Goal: Task Accomplishment & Management: Manage account settings

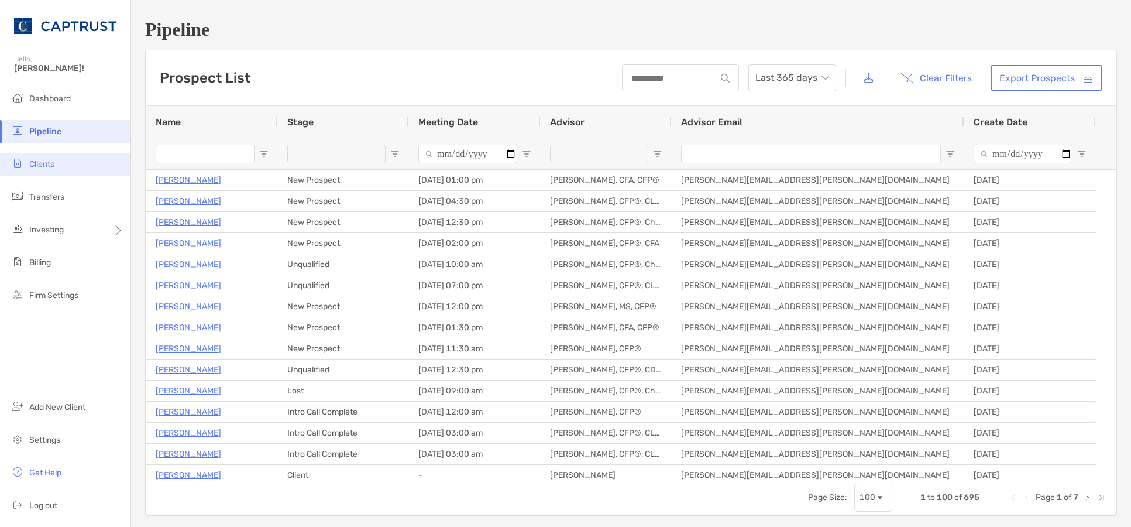
click at [71, 160] on li "Clients" at bounding box center [65, 164] width 131 height 23
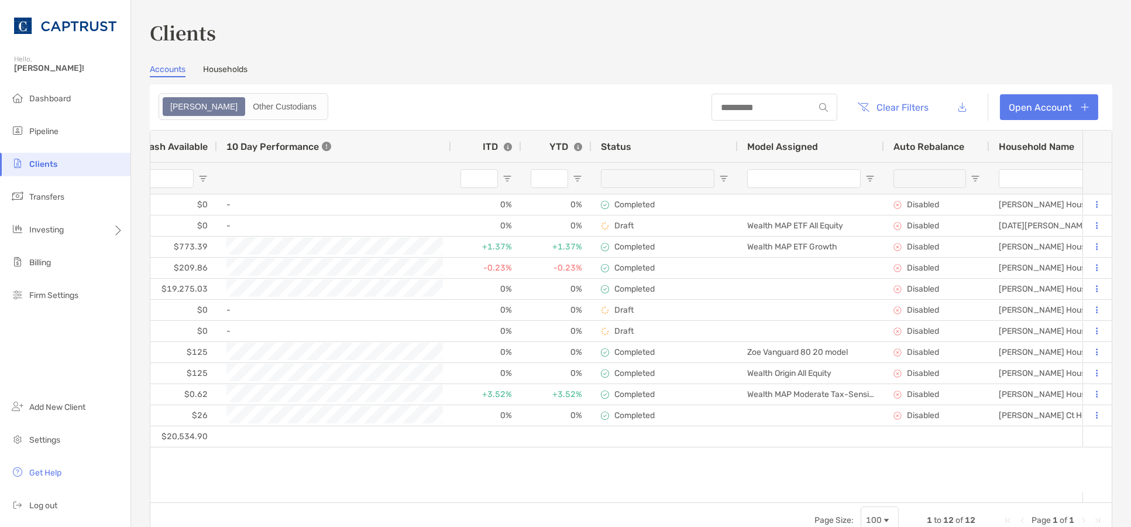
scroll to position [0, 387]
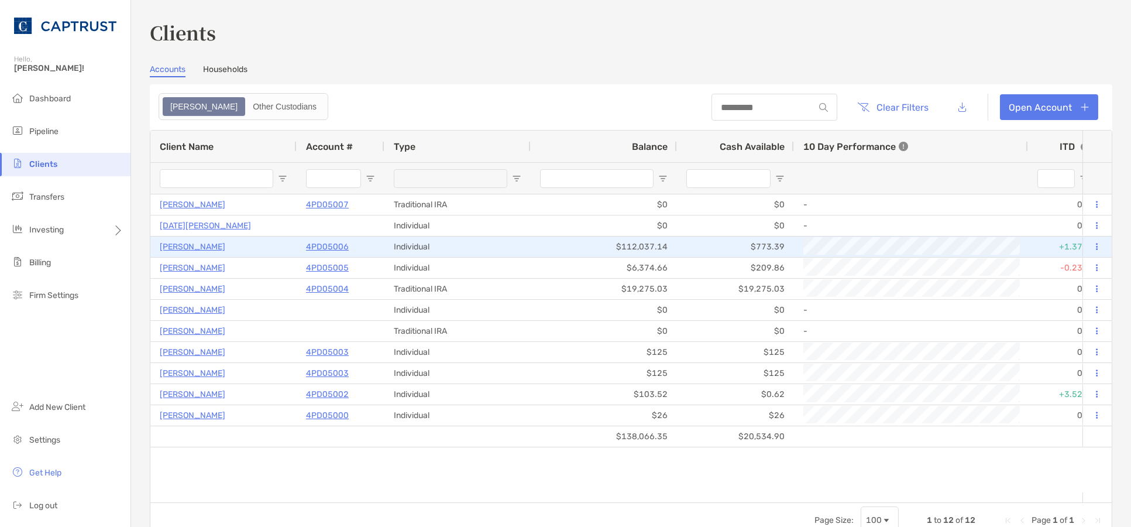
click at [334, 249] on p "4PD05006" at bounding box center [327, 246] width 43 height 15
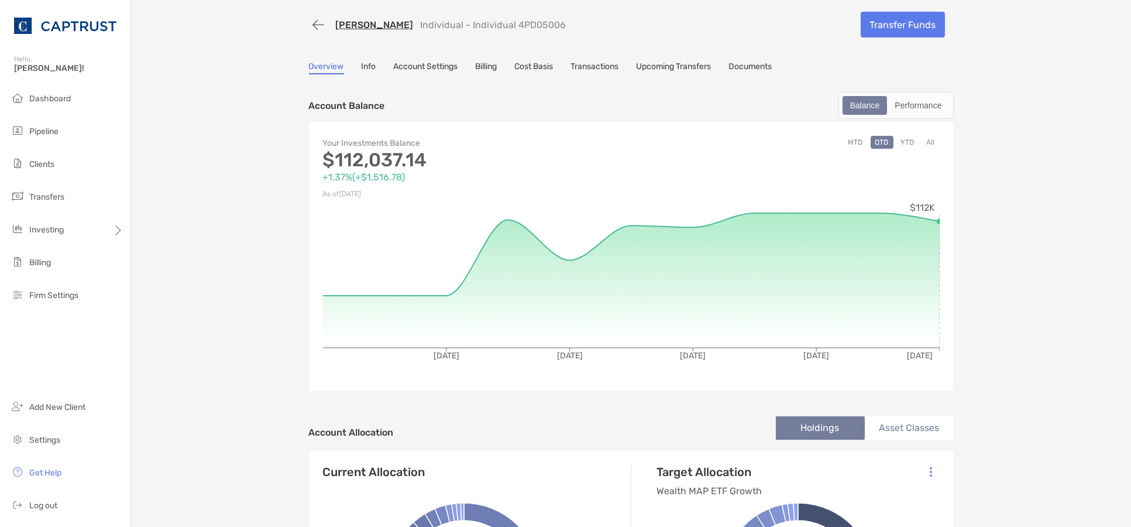
click at [594, 67] on link "Transactions" at bounding box center [595, 67] width 48 height 13
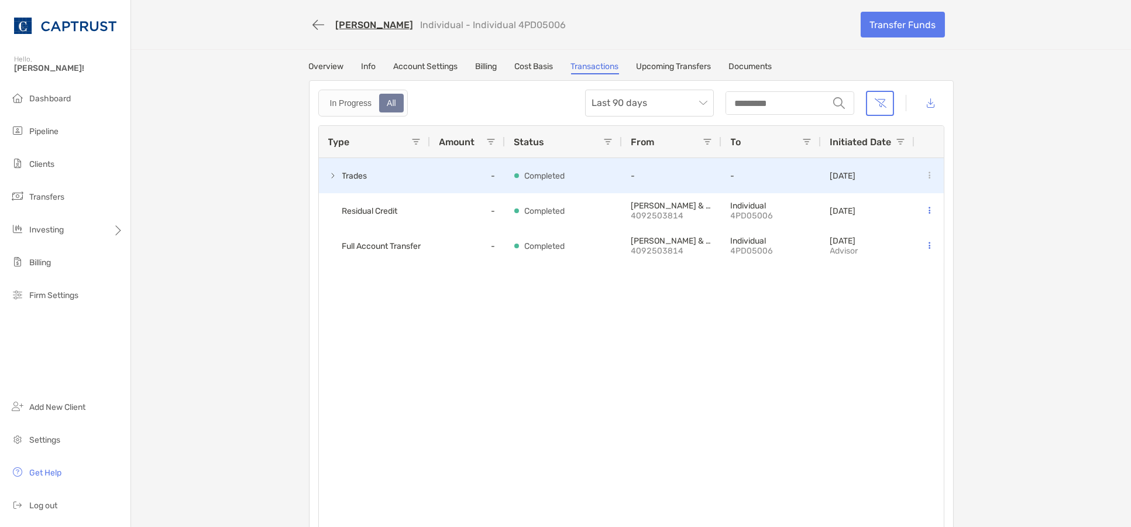
click at [328, 175] on span at bounding box center [332, 175] width 9 height 9
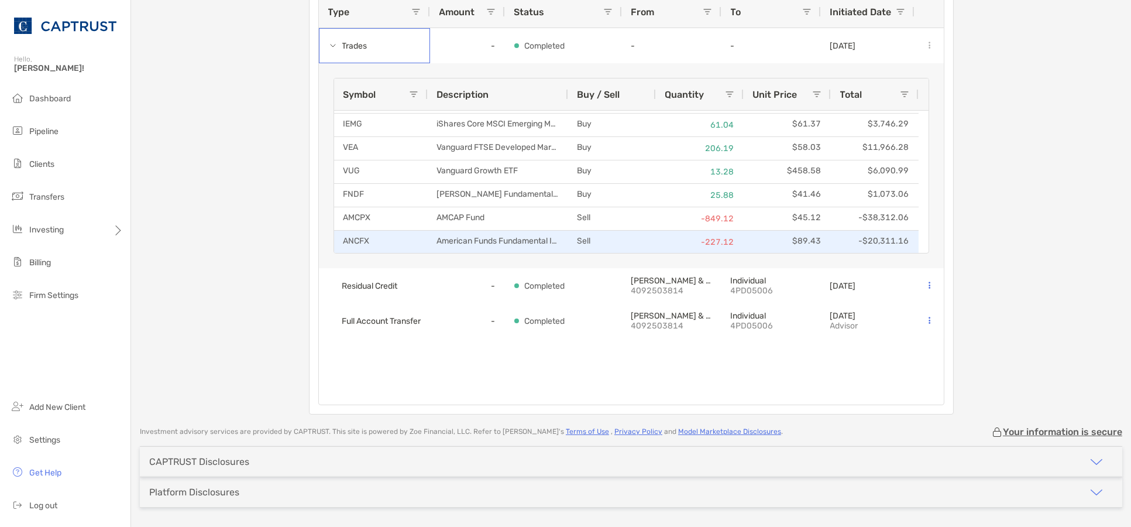
scroll to position [1, 0]
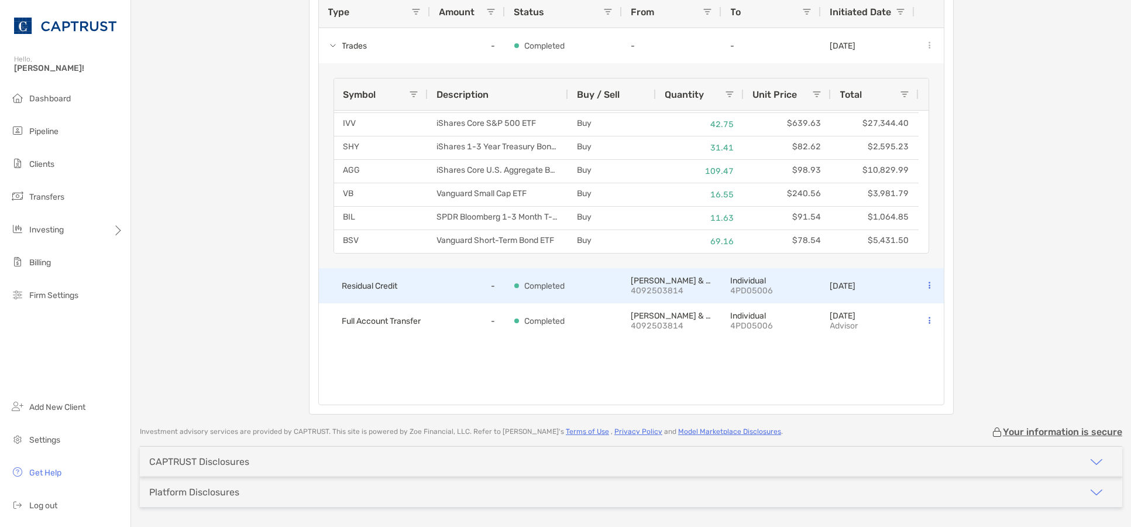
click at [838, 281] on p "08/05/2025" at bounding box center [844, 286] width 26 height 10
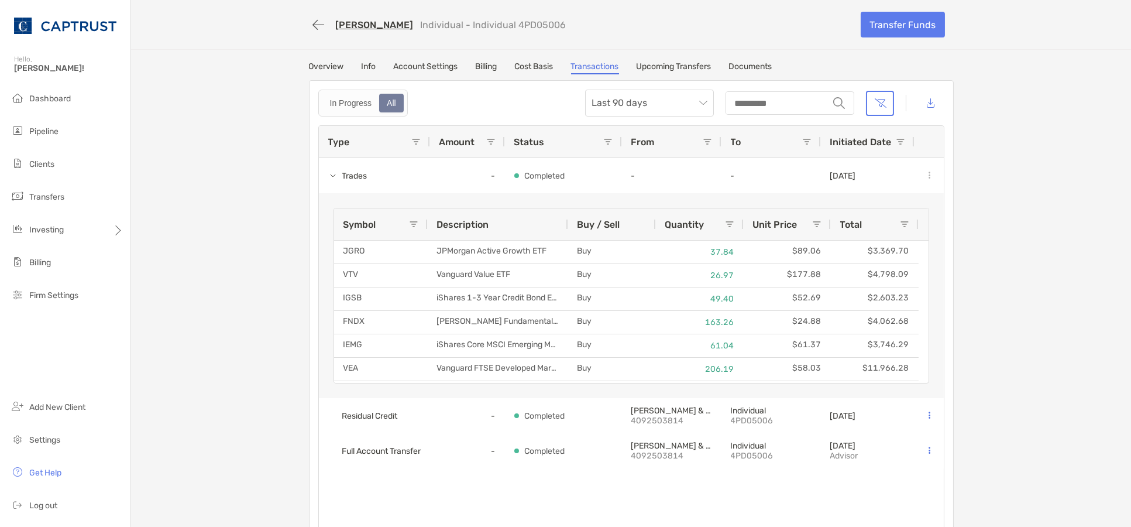
click at [689, 61] on link "Upcoming Transfers" at bounding box center [674, 67] width 75 height 13
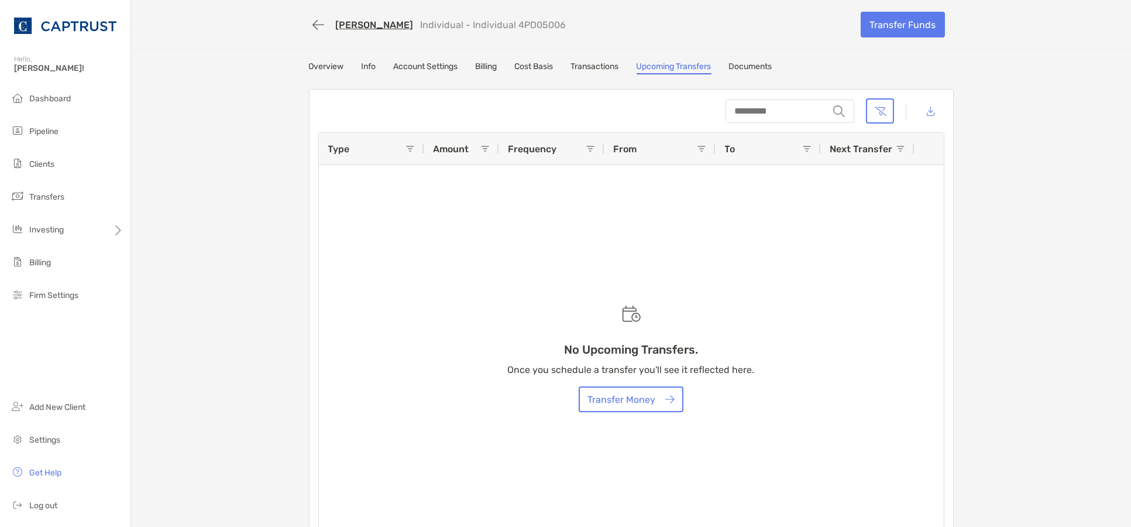
click at [758, 66] on link "Documents" at bounding box center [750, 67] width 43 height 13
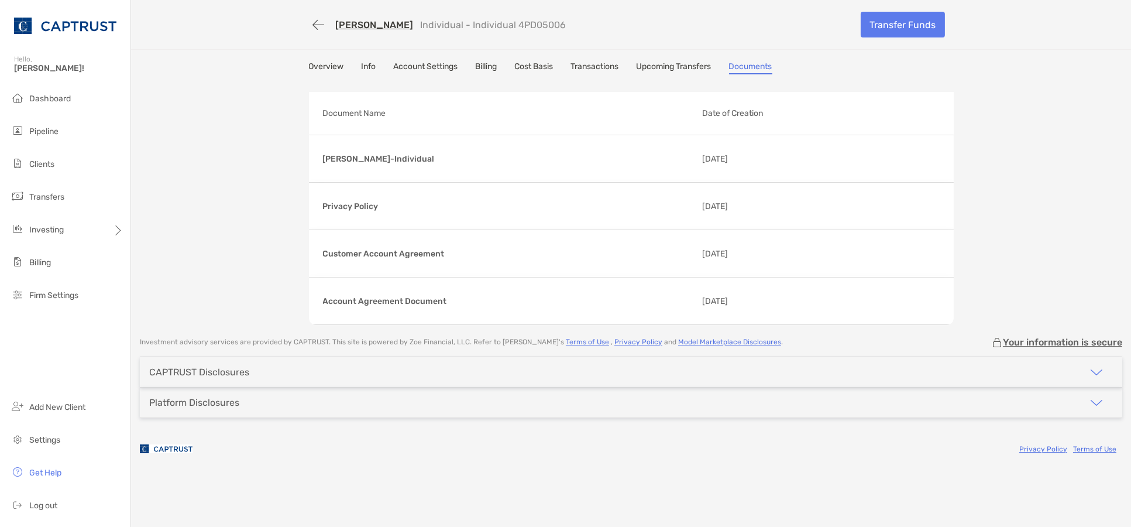
click at [611, 68] on link "Transactions" at bounding box center [595, 67] width 48 height 13
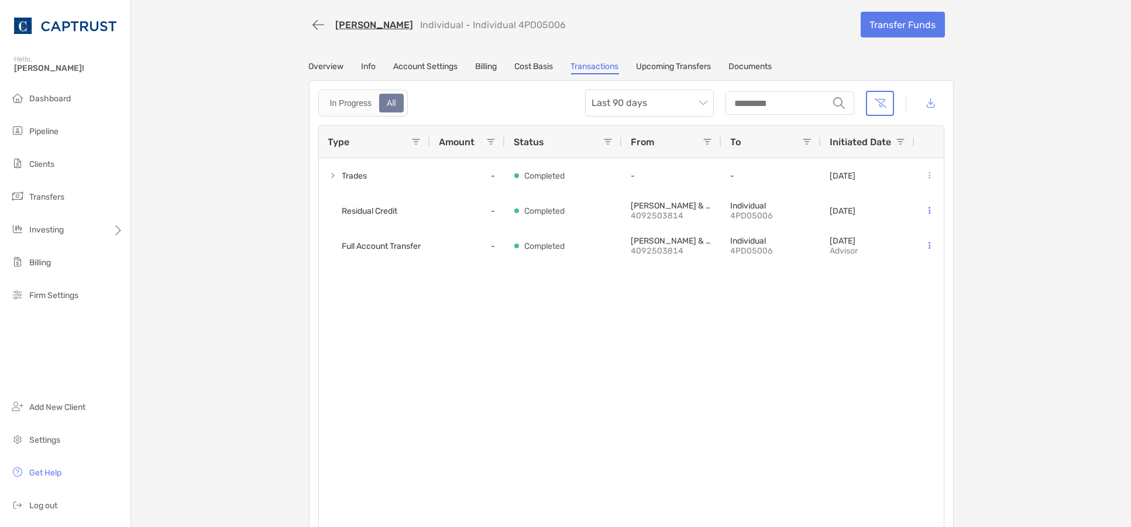
click at [419, 61] on link "Account Settings" at bounding box center [426, 67] width 64 height 13
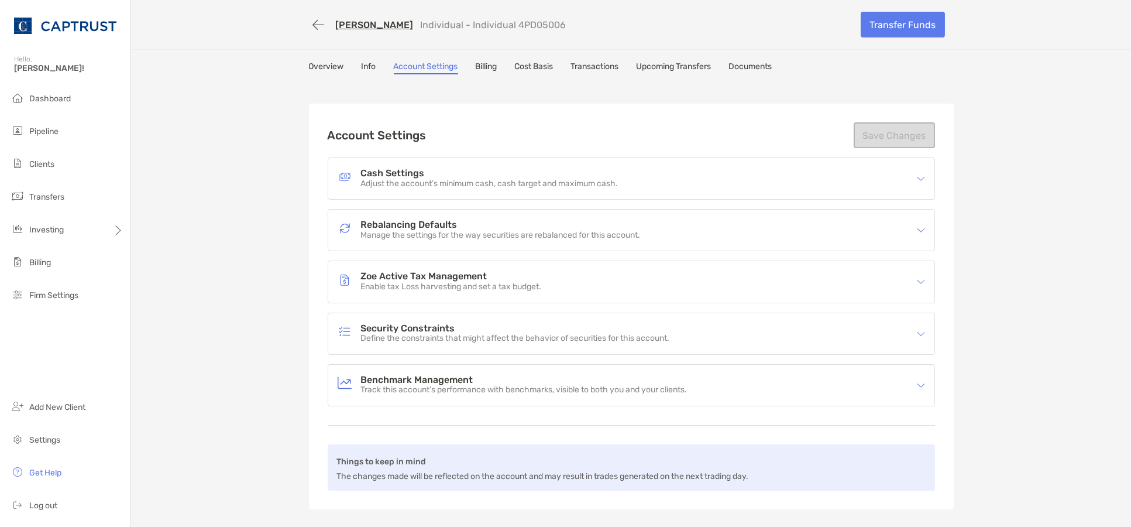
click at [372, 69] on div "Overview Info Account Settings Billing Cost Basis Transactions Upcoming Transfe…" at bounding box center [631, 67] width 645 height 13
click at [342, 62] on div "Overview Info Account Settings Billing Cost Basis Transactions Upcoming Transfe…" at bounding box center [631, 67] width 645 height 13
click at [368, 64] on link "Info" at bounding box center [369, 67] width 15 height 13
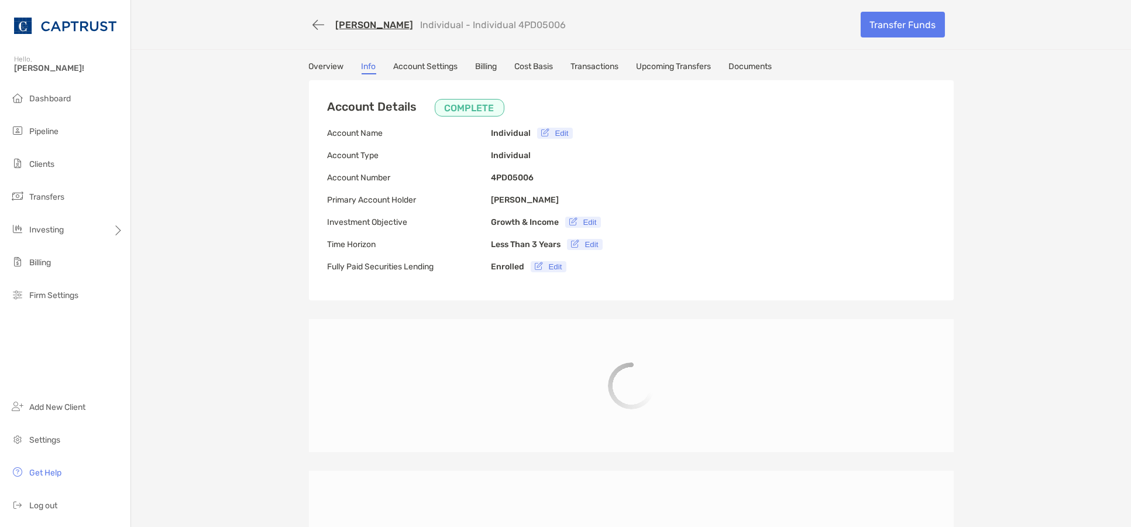
type input "**********"
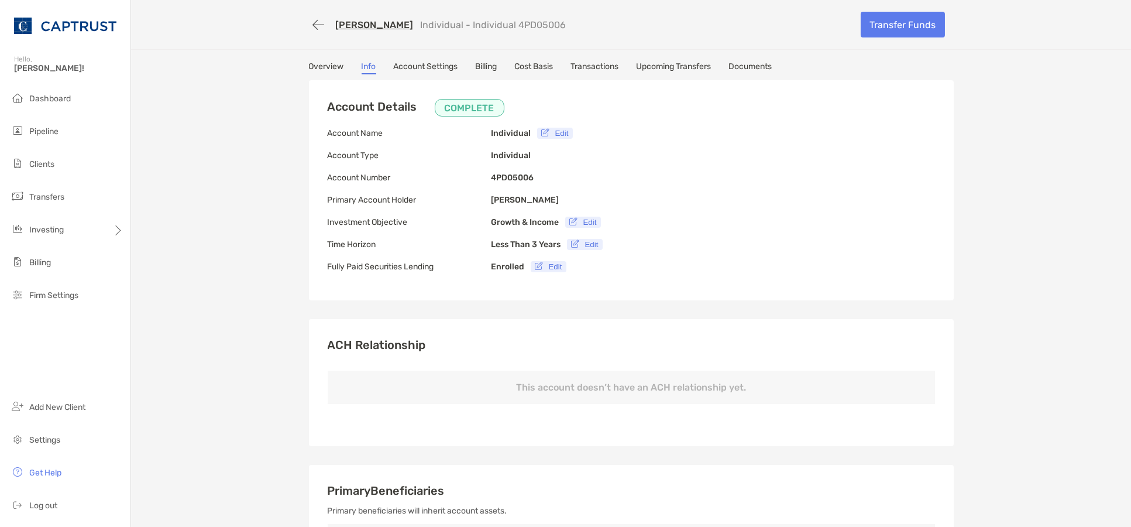
click at [313, 69] on link "Overview" at bounding box center [326, 67] width 35 height 13
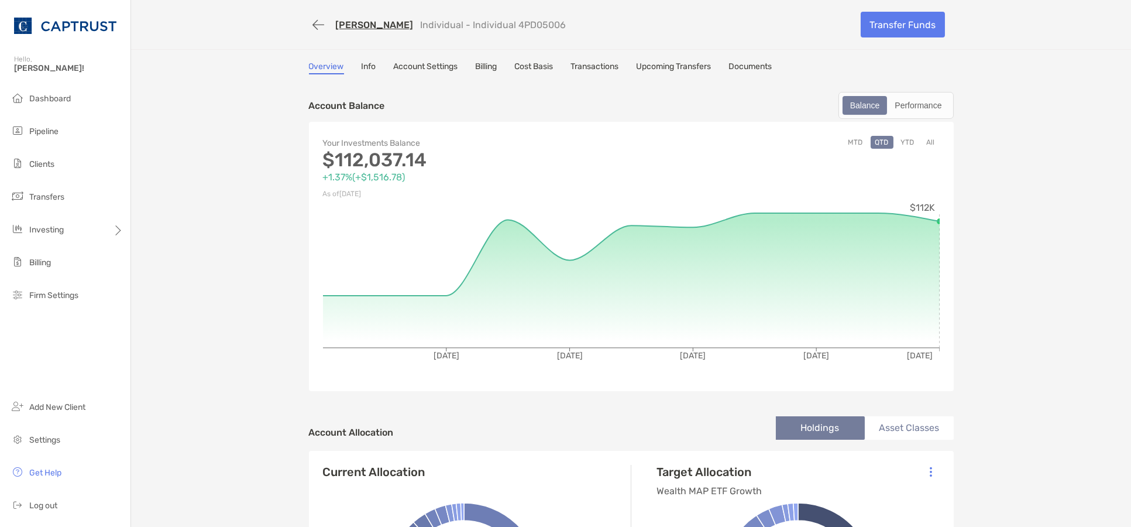
click at [582, 64] on link "Transactions" at bounding box center [595, 67] width 48 height 13
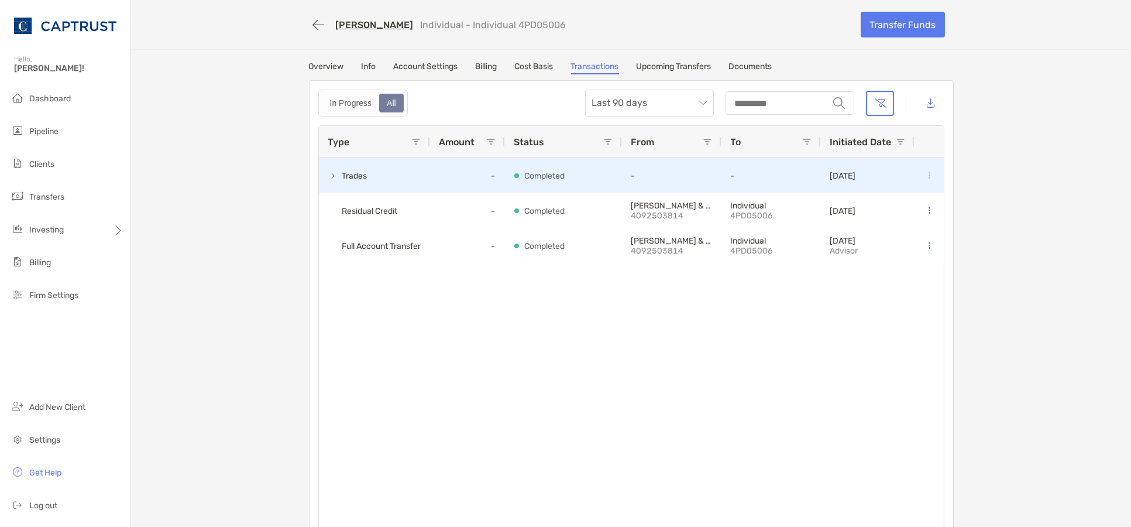
click at [328, 171] on span at bounding box center [332, 175] width 9 height 9
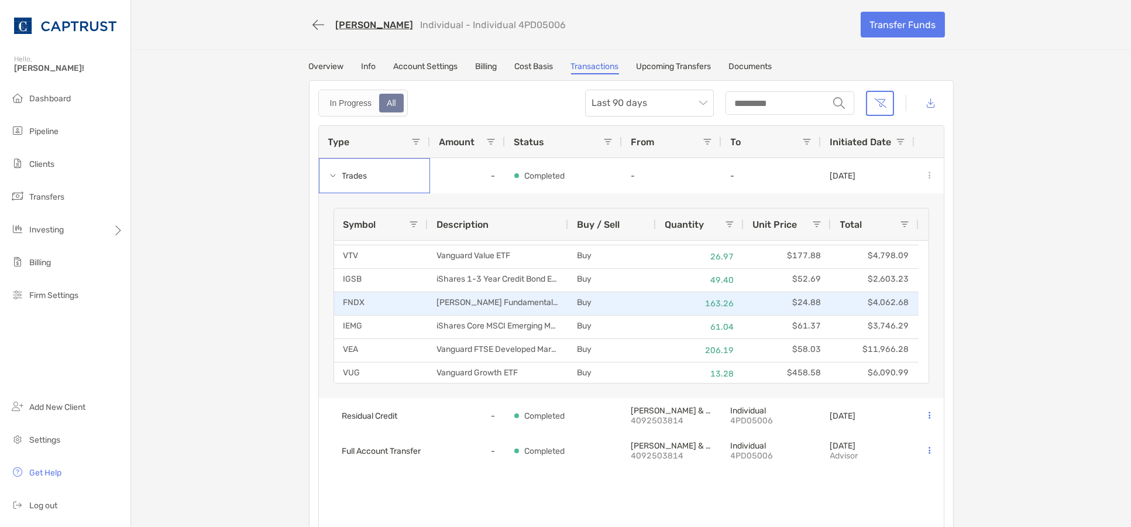
scroll to position [9, 0]
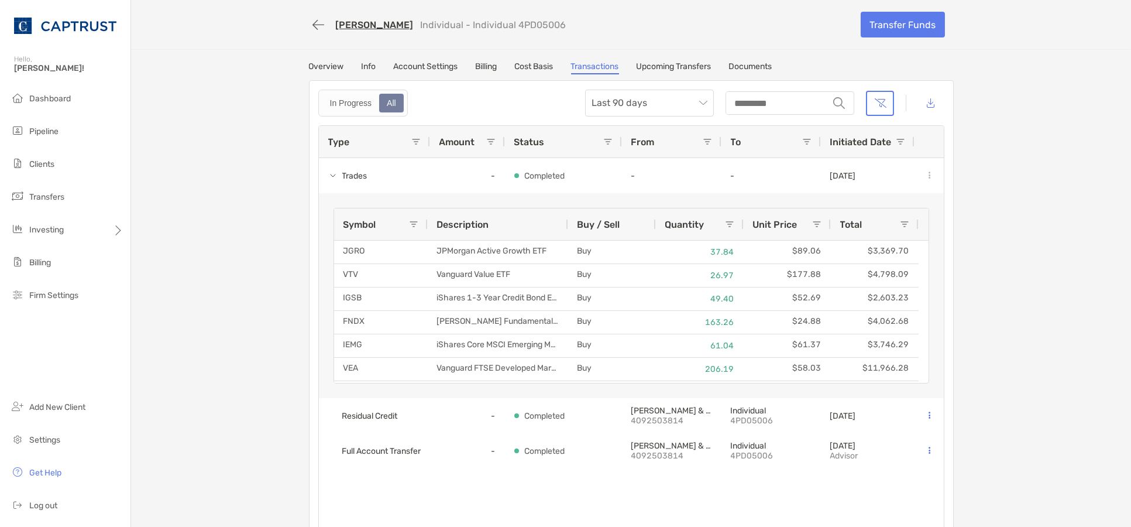
click at [322, 71] on link "Overview" at bounding box center [326, 67] width 35 height 13
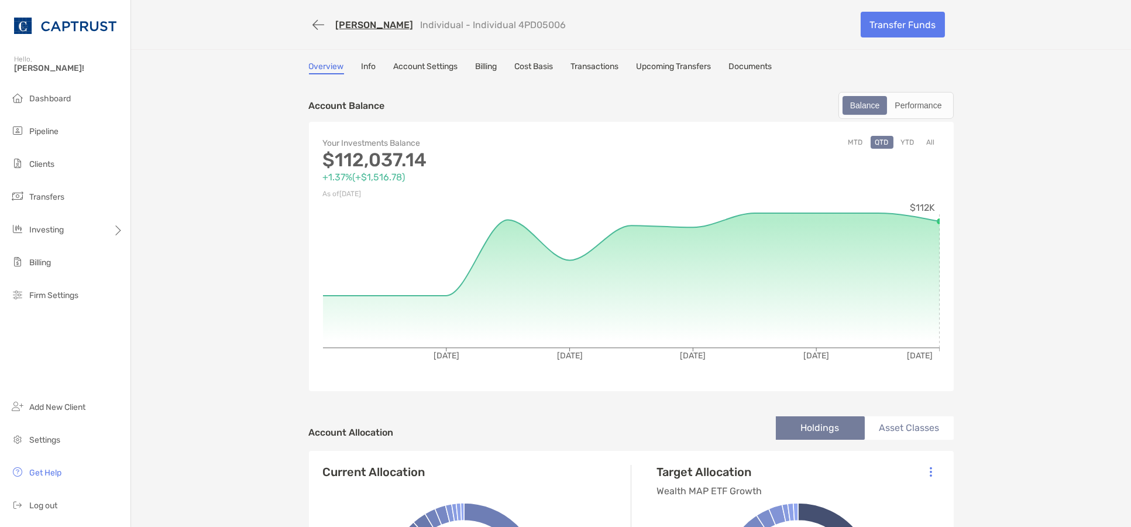
click at [595, 68] on link "Transactions" at bounding box center [595, 67] width 48 height 13
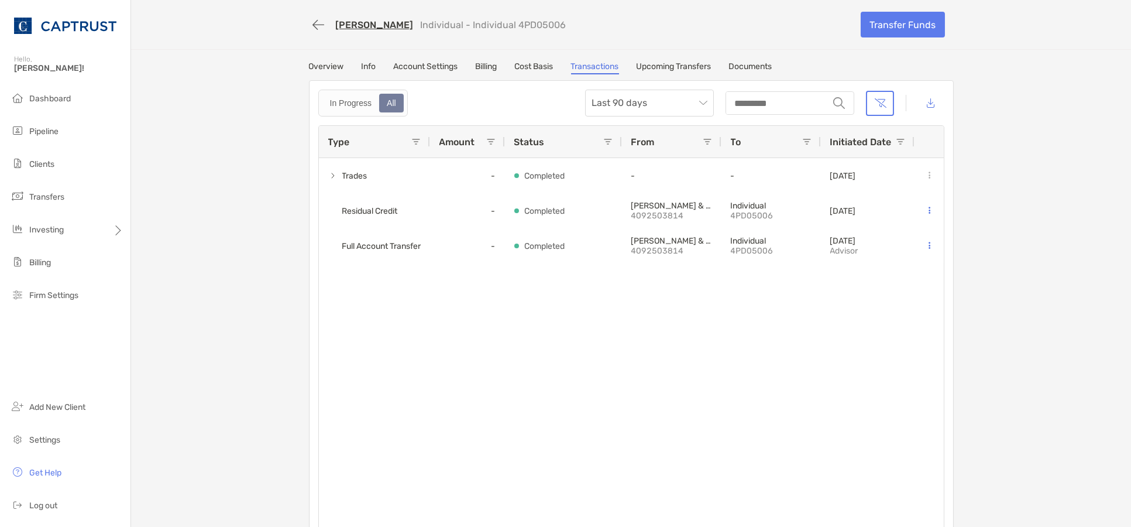
click at [406, 61] on link "Account Settings" at bounding box center [426, 67] width 64 height 13
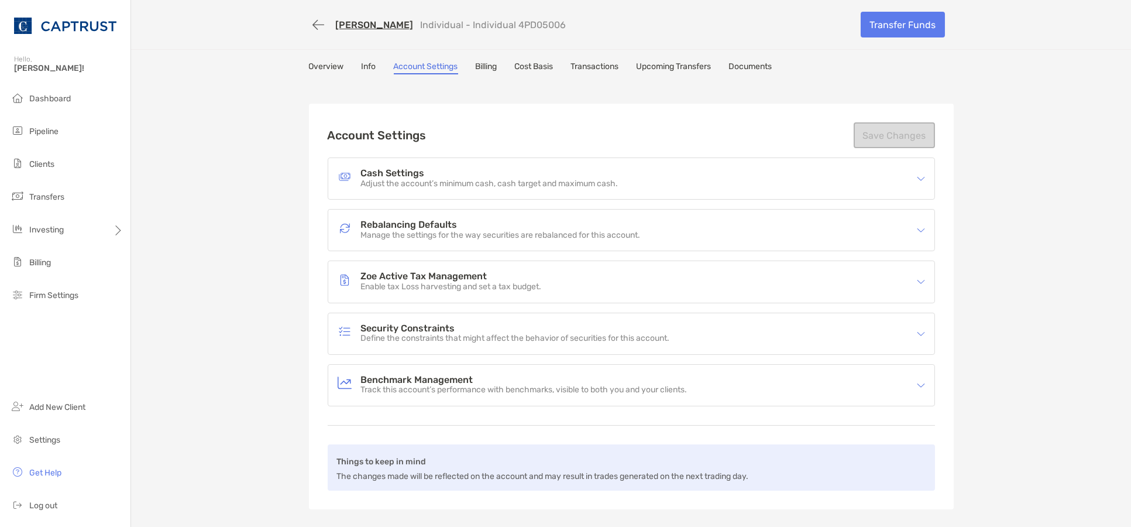
click at [600, 334] on p "Define the constraints that might affect the behavior of securities for this ac…" at bounding box center [515, 339] width 309 height 10
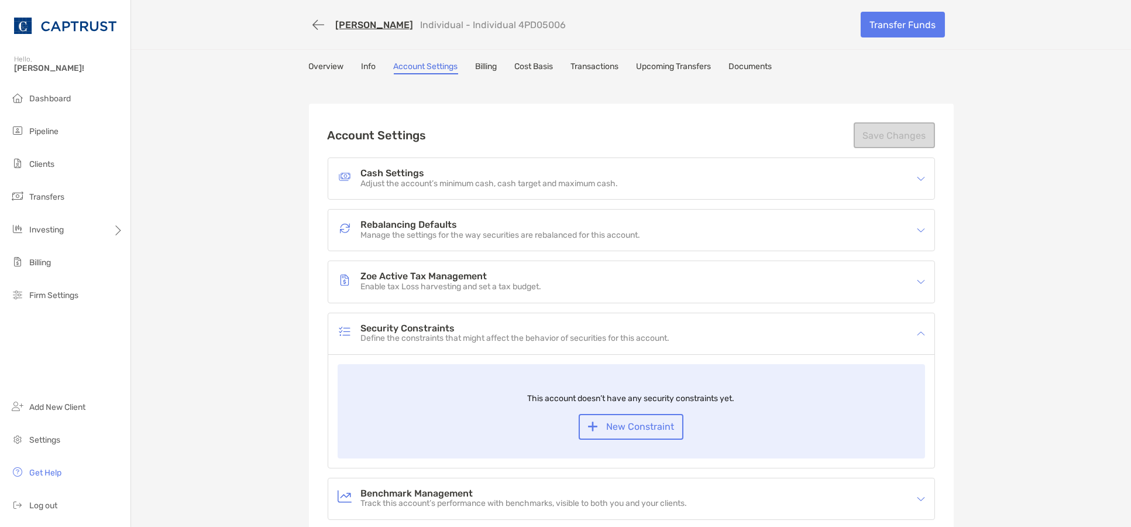
click at [454, 263] on div "Zoe Active Tax Management Enable tax Loss harvesting and set a tax budget." at bounding box center [631, 281] width 606 height 41
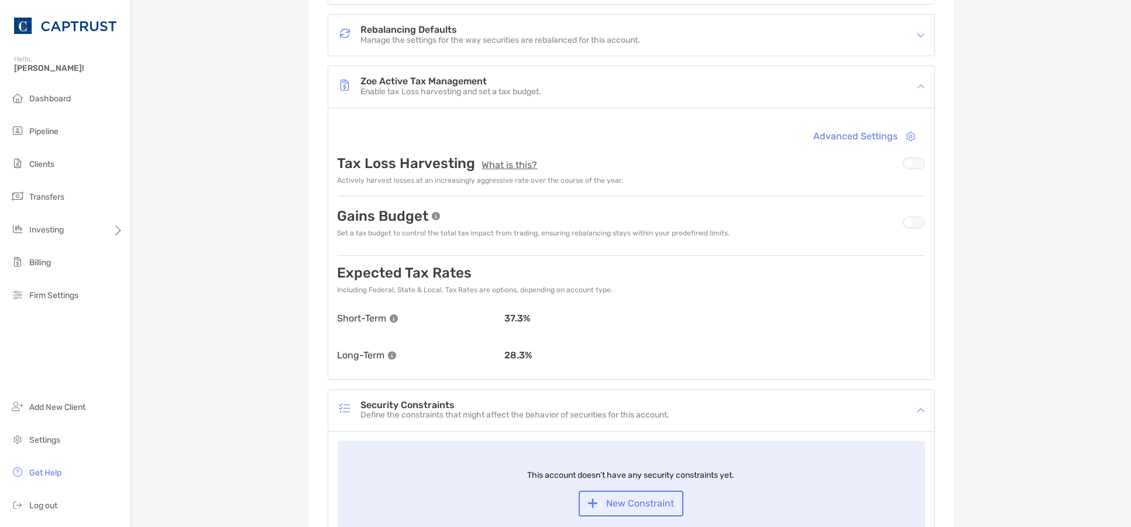
click at [455, 87] on p "Enable tax Loss harvesting and set a tax budget." at bounding box center [451, 92] width 181 height 10
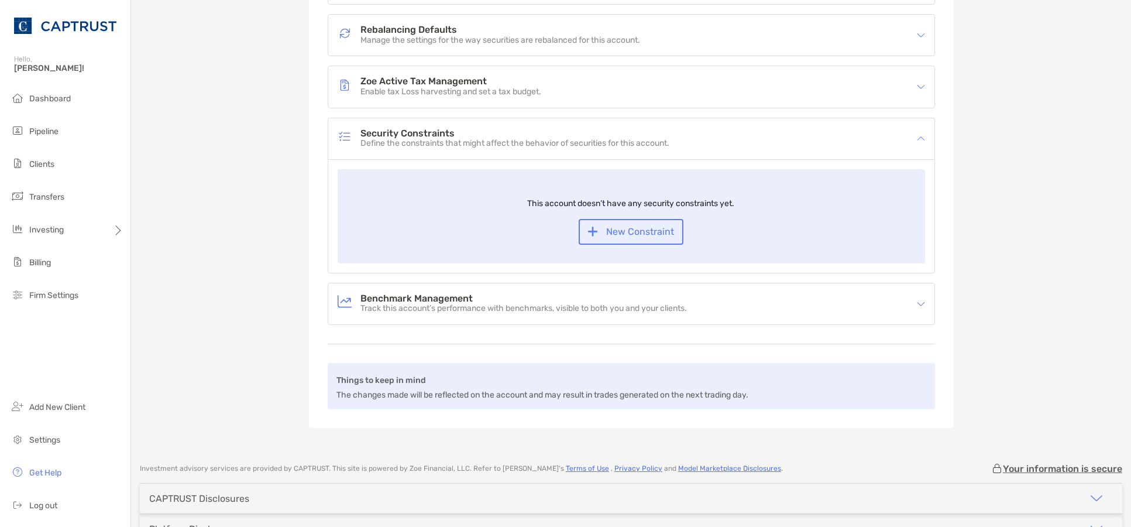
click at [462, 25] on h4 "Rebalancing Defaults" at bounding box center [501, 30] width 280 height 10
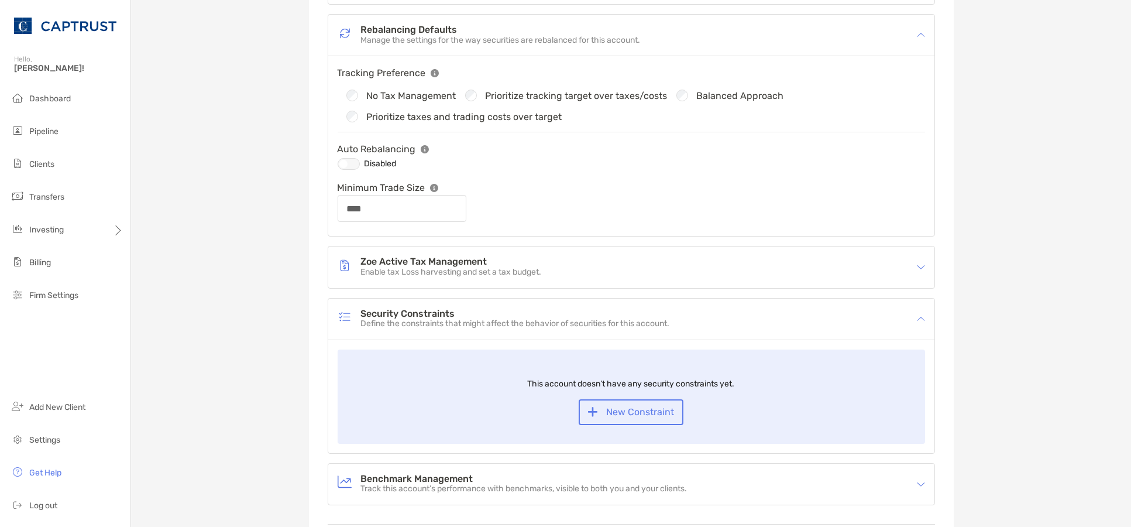
click at [462, 25] on h4 "Rebalancing Defaults" at bounding box center [501, 30] width 280 height 10
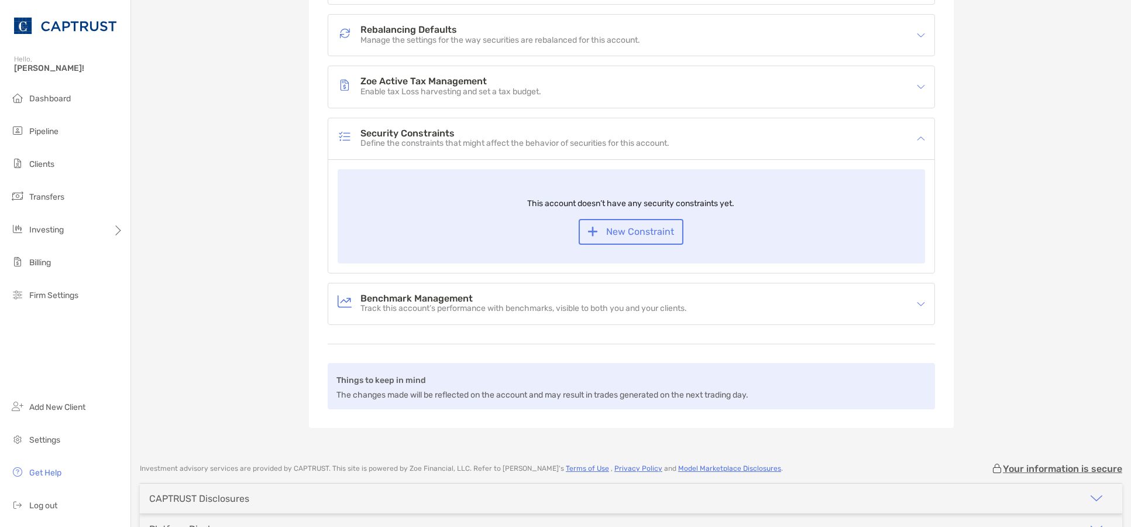
click at [462, 25] on h4 "Rebalancing Defaults" at bounding box center [501, 30] width 280 height 10
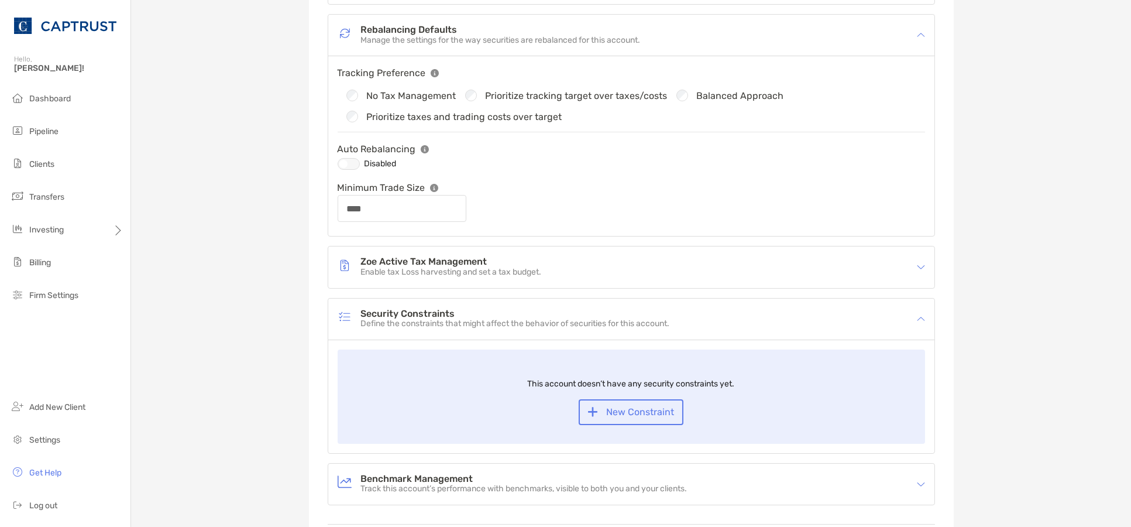
click at [462, 25] on h4 "Rebalancing Defaults" at bounding box center [501, 30] width 280 height 10
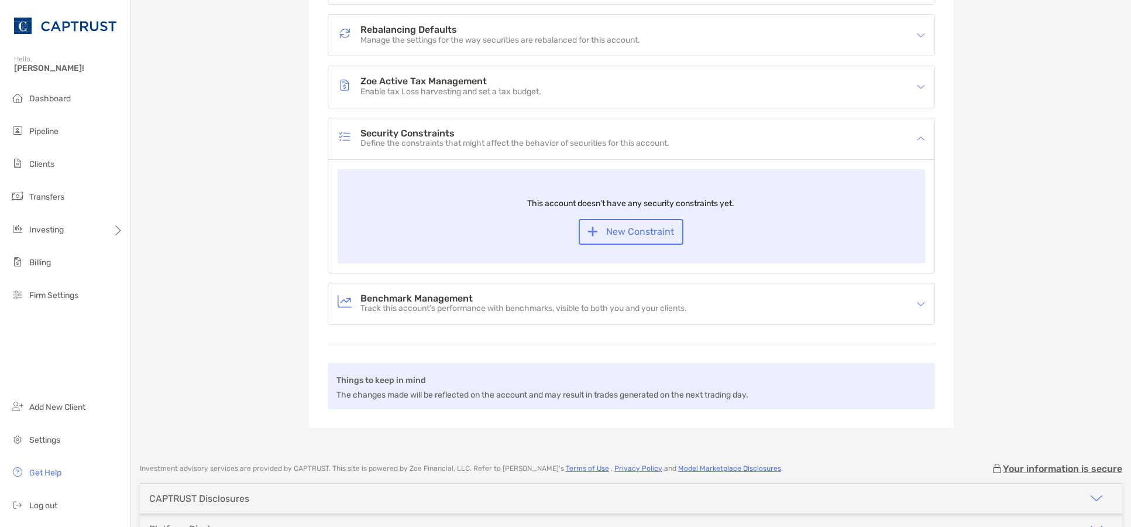
click at [427, 304] on p "Track this account’s performance with benchmarks, visible to both you and your …" at bounding box center [524, 309] width 327 height 10
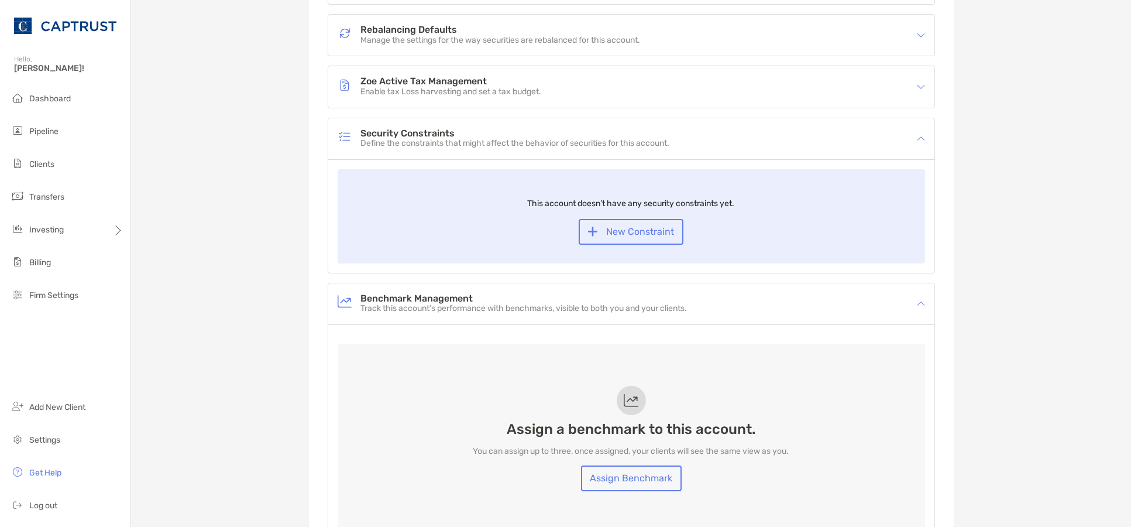
click at [427, 304] on p "Track this account’s performance with benchmarks, visible to both you and your …" at bounding box center [524, 309] width 327 height 10
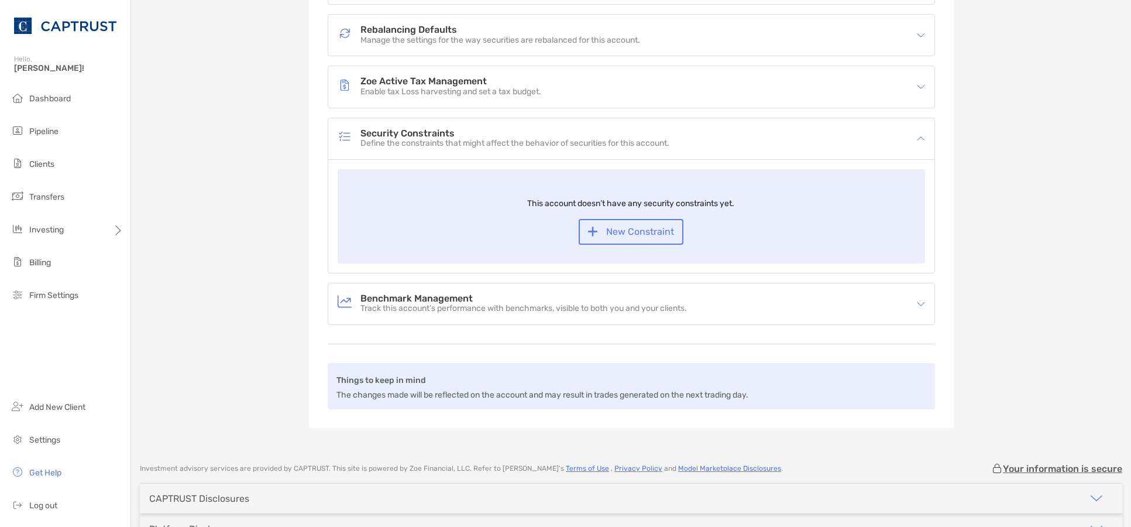
click at [431, 139] on p "Define the constraints that might affect the behavior of securities for this ac…" at bounding box center [515, 144] width 309 height 10
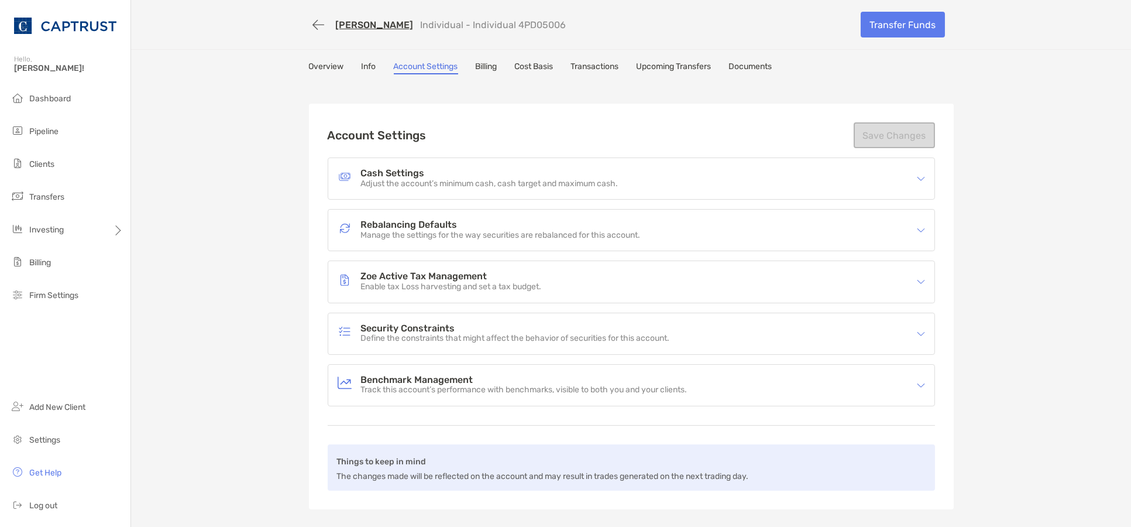
click at [606, 67] on link "Transactions" at bounding box center [595, 67] width 48 height 13
